Goal: Task Accomplishment & Management: Complete application form

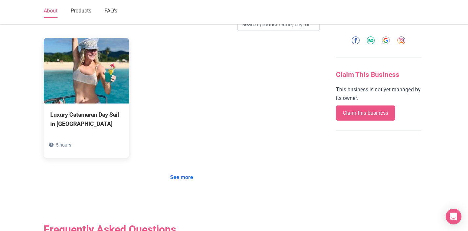
scroll to position [279, 0]
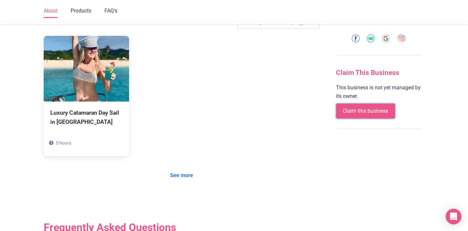
click at [377, 107] on link "Claim this business" at bounding box center [365, 110] width 59 height 15
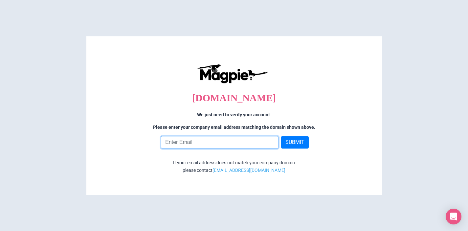
click at [216, 140] on input "email" at bounding box center [220, 142] width 118 height 12
type input "[EMAIL_ADDRESS][DOMAIN_NAME]"
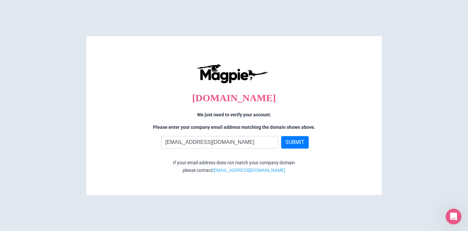
click at [296, 134] on div "sailthephoenix.com We just need to verify your account. Please enter your compa…" at bounding box center [234, 119] width 282 height 152
click at [296, 136] on button "SUBMIT" at bounding box center [295, 142] width 28 height 12
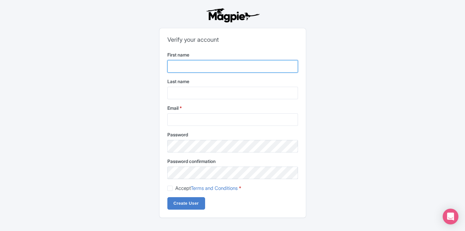
click at [203, 61] on input "First name" at bounding box center [233, 66] width 131 height 12
click at [192, 63] on input "First name" at bounding box center [233, 66] width 131 height 12
type input "[PERSON_NAME]"
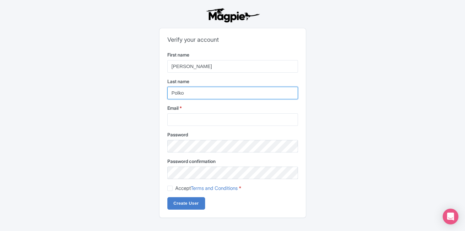
type input "Polko"
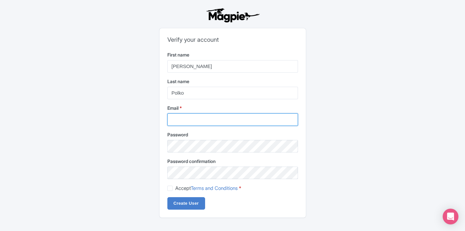
type input "s"
type input "marketing@sailthephoenix.com"
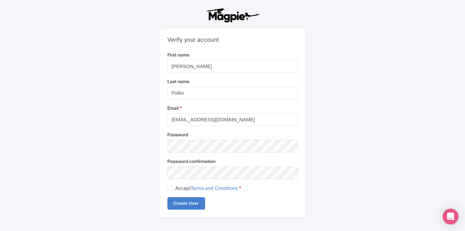
click at [175, 188] on label "Accept Terms and Conditions *" at bounding box center [208, 189] width 66 height 8
click at [175, 188] on input "Accept Terms and Conditions *" at bounding box center [177, 186] width 4 height 4
checkbox input "true"
click at [191, 200] on input "Create User" at bounding box center [187, 203] width 38 height 12
type input "Creating..."
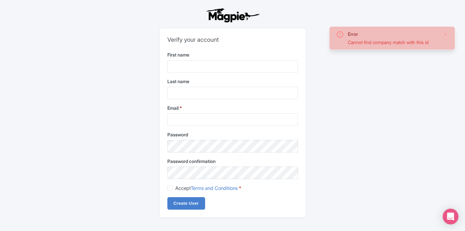
click at [392, 42] on div "Cannot find company match with this id" at bounding box center [393, 42] width 90 height 7
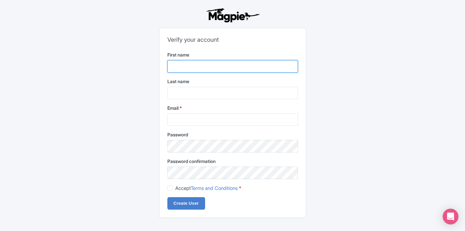
click at [187, 67] on input "First name" at bounding box center [233, 66] width 131 height 12
type input "Megan"
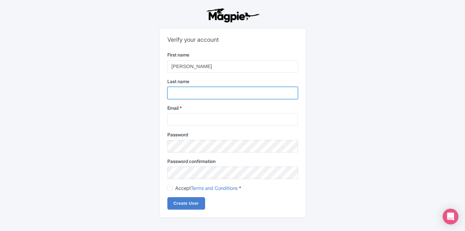
type input "Matthews"
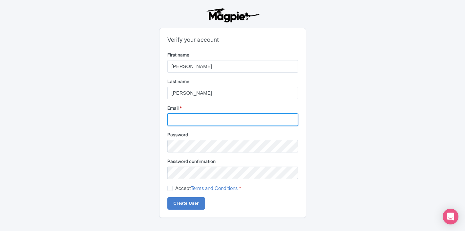
click at [196, 117] on input "Email *" at bounding box center [233, 119] width 131 height 12
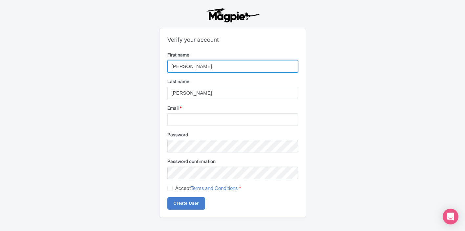
click at [186, 65] on input "Megan" at bounding box center [233, 66] width 131 height 12
type input "Guido"
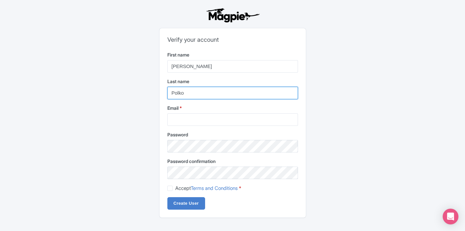
type input "Polko"
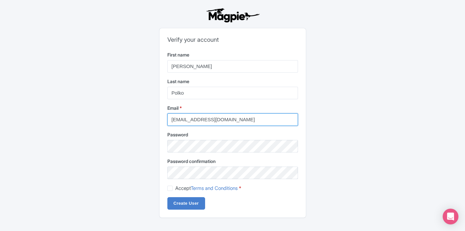
type input "marketing@sailthephoenix.com"
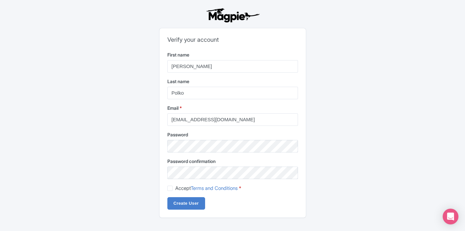
click at [187, 137] on span "Password" at bounding box center [178, 135] width 21 height 6
click at [176, 189] on span "Accept Terms and Conditions" at bounding box center [206, 188] width 62 height 6
click at [176, 189] on input "Accept Terms and Conditions *" at bounding box center [177, 186] width 4 height 4
checkbox input "true"
click at [182, 199] on input "Create User" at bounding box center [187, 203] width 38 height 12
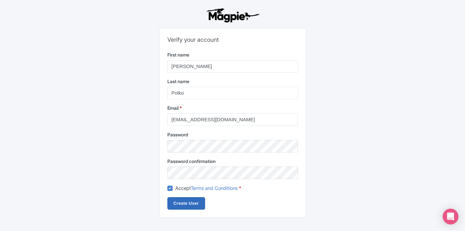
type input "Creating..."
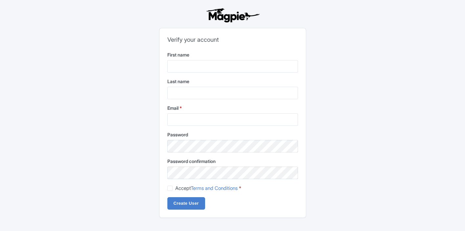
click at [195, 59] on div "First name" at bounding box center [233, 61] width 131 height 21
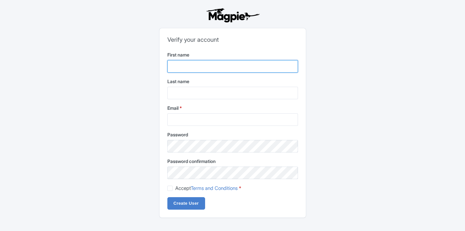
click at [191, 64] on input "First name" at bounding box center [233, 66] width 131 height 12
click at [188, 68] on input "First name" at bounding box center [233, 66] width 131 height 12
type input "[PERSON_NAME]"
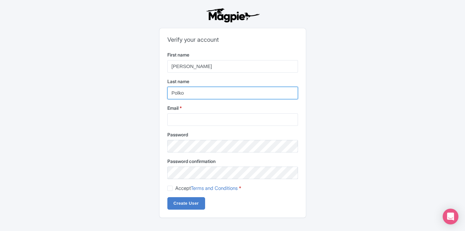
type input "Polko"
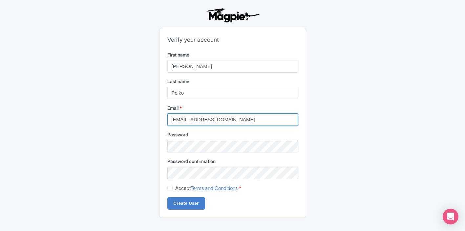
type input "marketing@sailthephoenix.com"
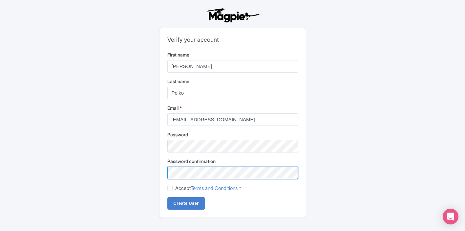
click at [168, 197] on input "Create User" at bounding box center [187, 203] width 38 height 12
type input "Creating..."
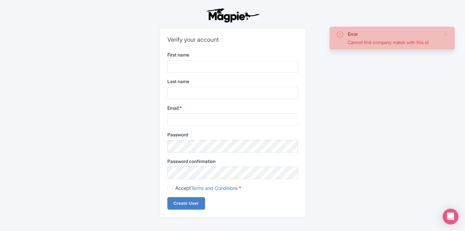
click at [175, 190] on label "Accept Terms and Conditions *" at bounding box center [208, 189] width 66 height 8
click at [175, 189] on input "Accept Terms and Conditions *" at bounding box center [177, 186] width 4 height 4
checkbox input "true"
